Goal: Task Accomplishment & Management: Manage account settings

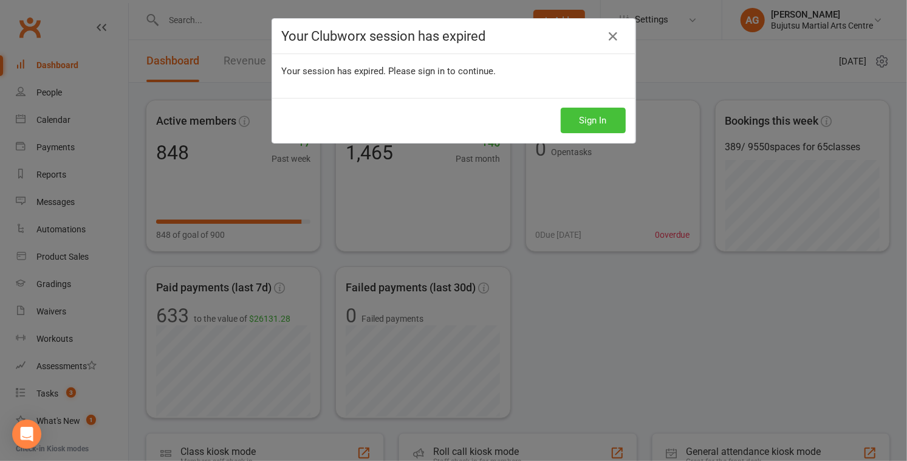
click at [583, 118] on button "Sign In" at bounding box center [593, 121] width 65 height 26
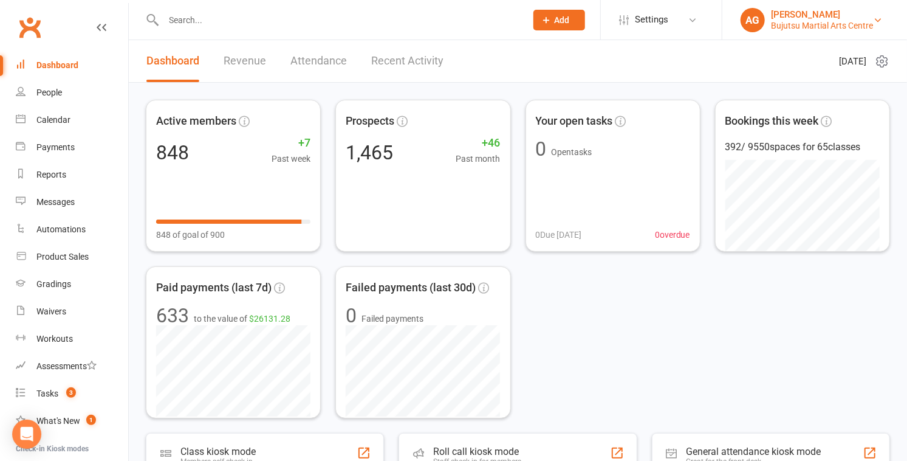
click at [805, 16] on div "[PERSON_NAME]" at bounding box center [822, 14] width 102 height 11
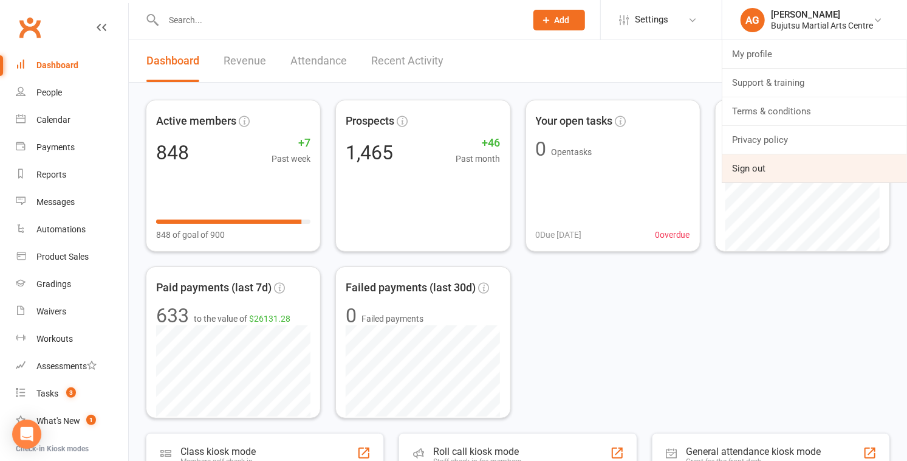
click at [750, 167] on link "Sign out" at bounding box center [814, 168] width 185 height 28
